Goal: Use online tool/utility: Utilize a website feature to perform a specific function

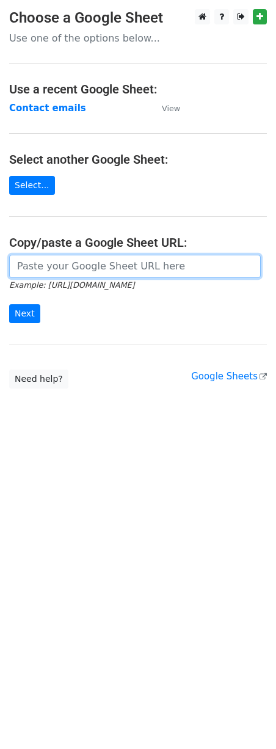
click at [169, 272] on input "url" at bounding box center [135, 266] width 252 height 23
paste input "https://docs.google.com/spreadsheets/d/1Du-8PRwp_2J92llFb3w_mze_DFB2Il3lxmOXBB-…"
type input "[URL][DOMAIN_NAME]"
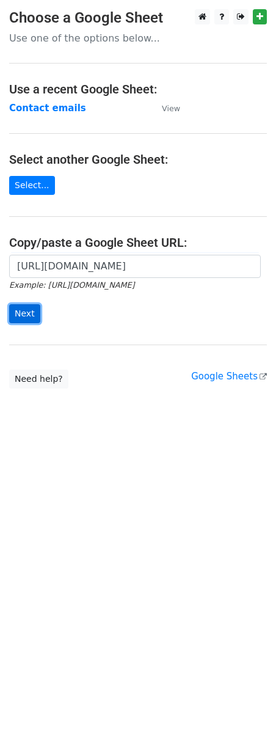
click at [28, 316] on input "Next" at bounding box center [24, 313] width 31 height 19
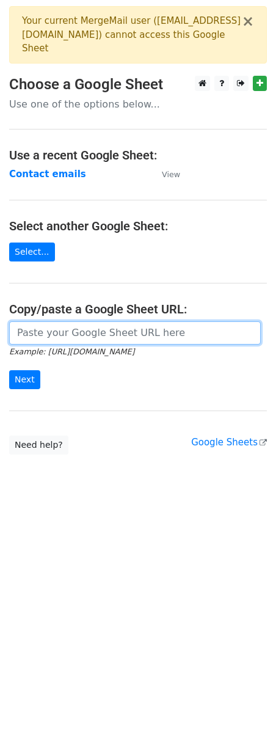
click at [81, 324] on input "url" at bounding box center [135, 332] width 252 height 23
paste input "[URL][DOMAIN_NAME]"
type input "https://docs.google.com/spreadsheets/d/1Du-8PRwp_2J92llFb3w_mze_DFB2Il3lxmOXBB-…"
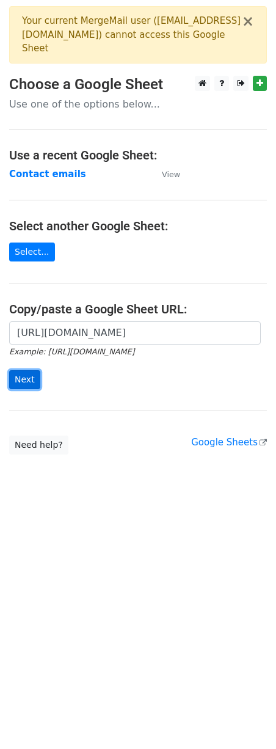
click at [22, 372] on input "Next" at bounding box center [24, 379] width 31 height 19
